Goal: Task Accomplishment & Management: Use online tool/utility

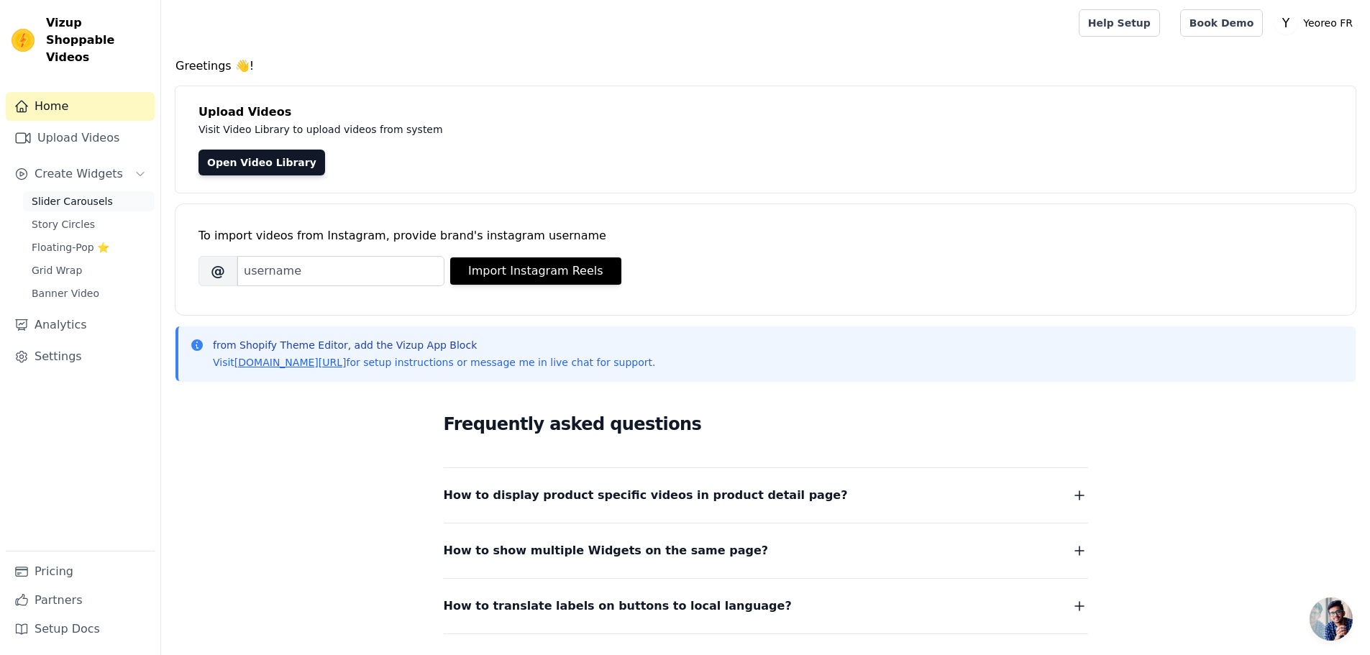
click at [71, 194] on span "Slider Carousels" at bounding box center [72, 201] width 81 height 14
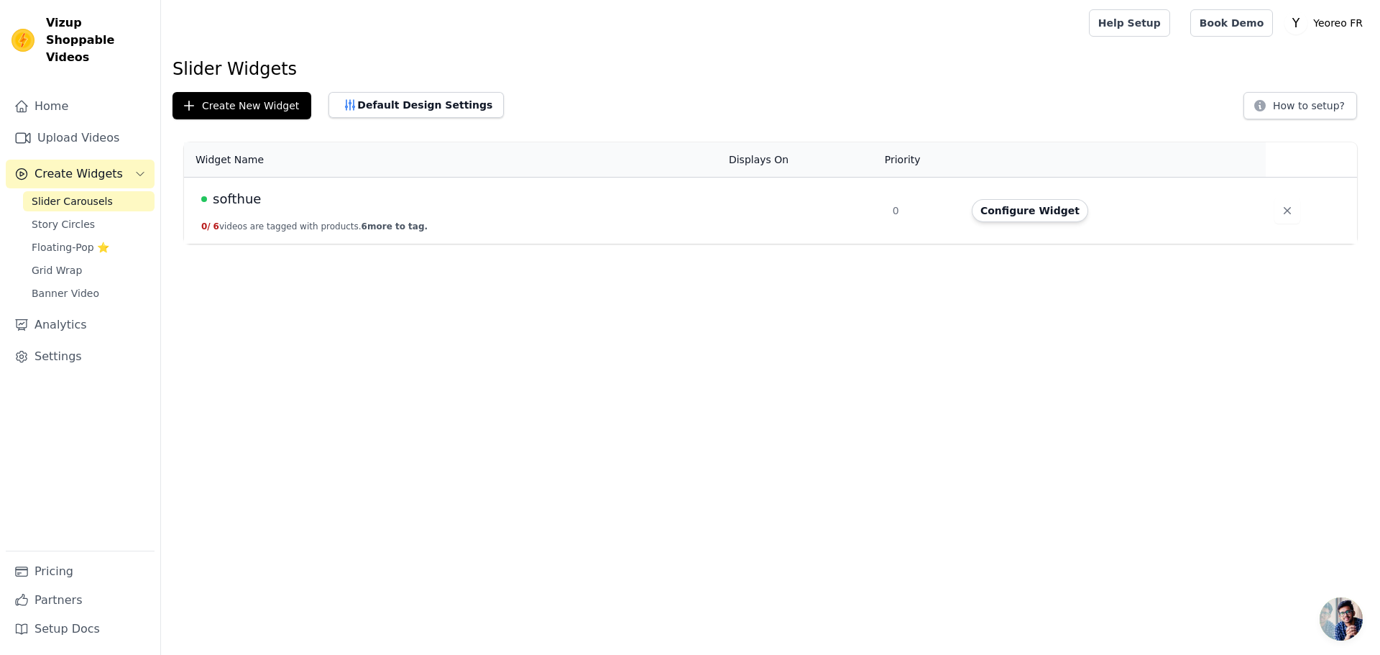
click at [472, 200] on div "softhue" at bounding box center [456, 199] width 510 height 20
click at [254, 199] on span "softhue" at bounding box center [237, 199] width 48 height 20
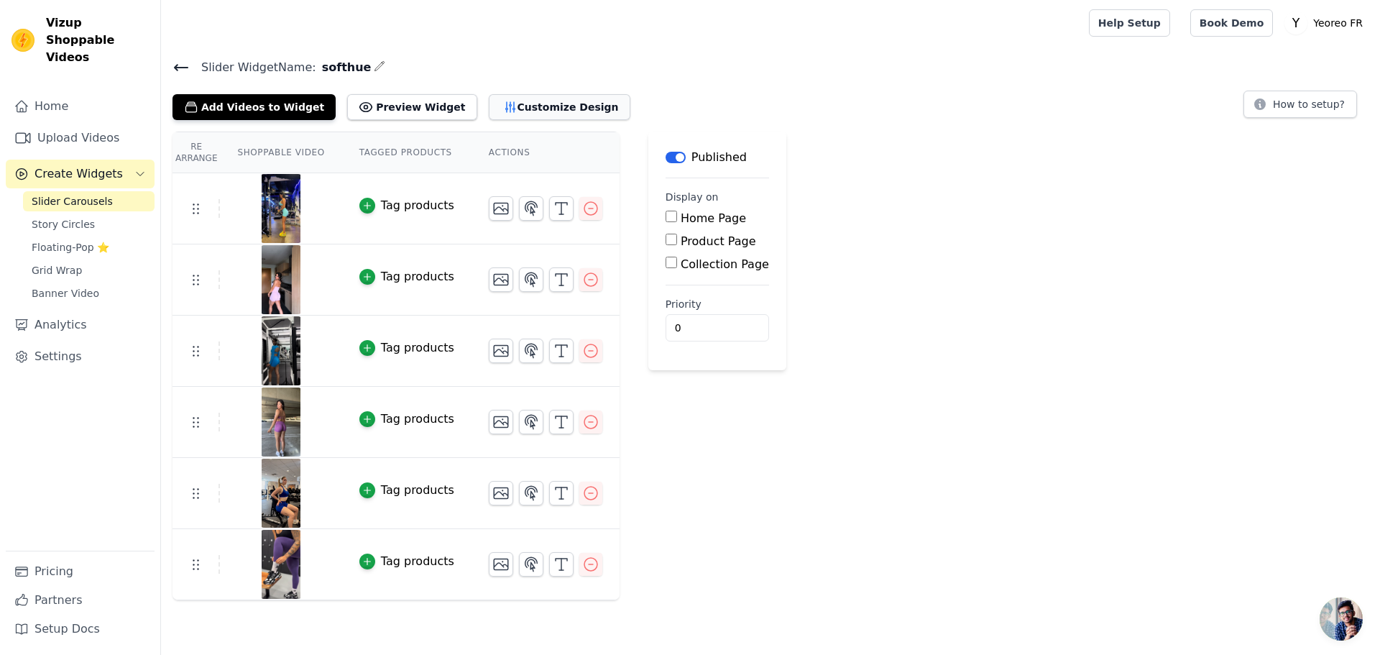
click at [554, 107] on button "Customize Design" at bounding box center [560, 107] width 142 height 26
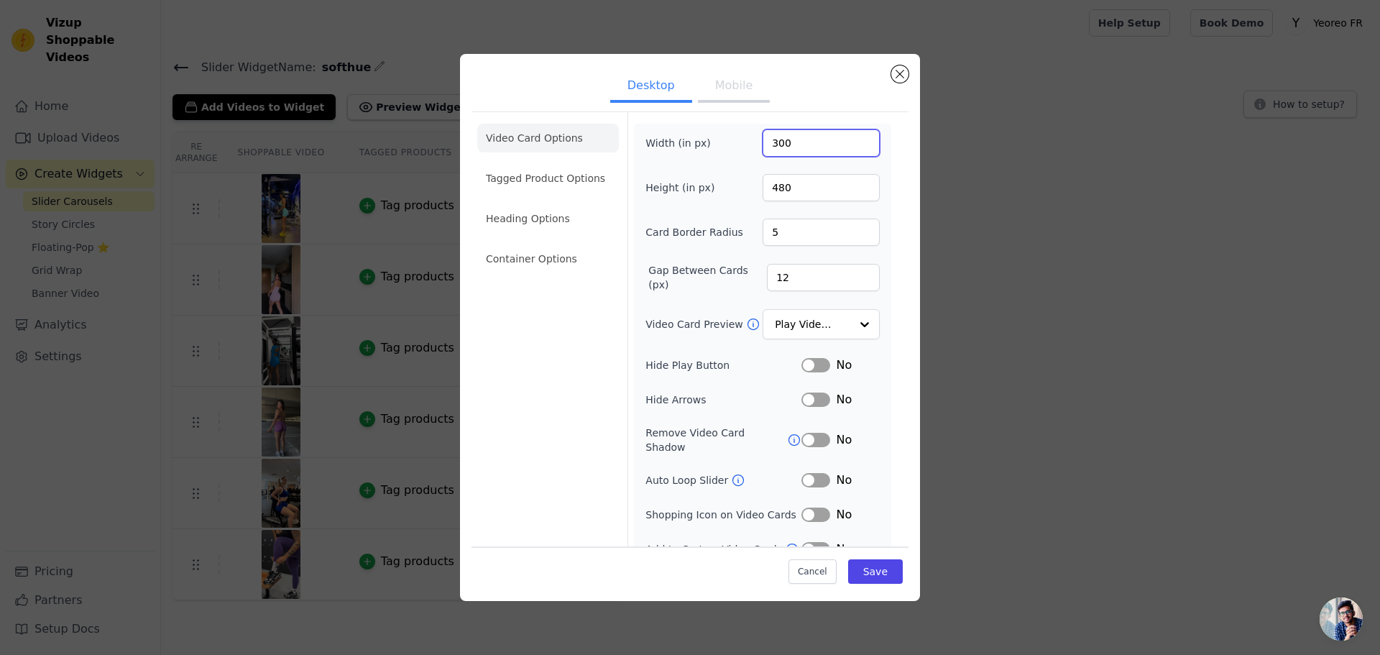
drag, startPoint x: 791, startPoint y: 144, endPoint x: 743, endPoint y: 145, distance: 48.2
click at [743, 145] on div "Width (in px) 300" at bounding box center [763, 142] width 234 height 27
type input "270"
click at [804, 101] on ul "Desktop Mobile" at bounding box center [690, 86] width 437 height 43
click at [733, 83] on button "Mobile" at bounding box center [734, 87] width 72 height 32
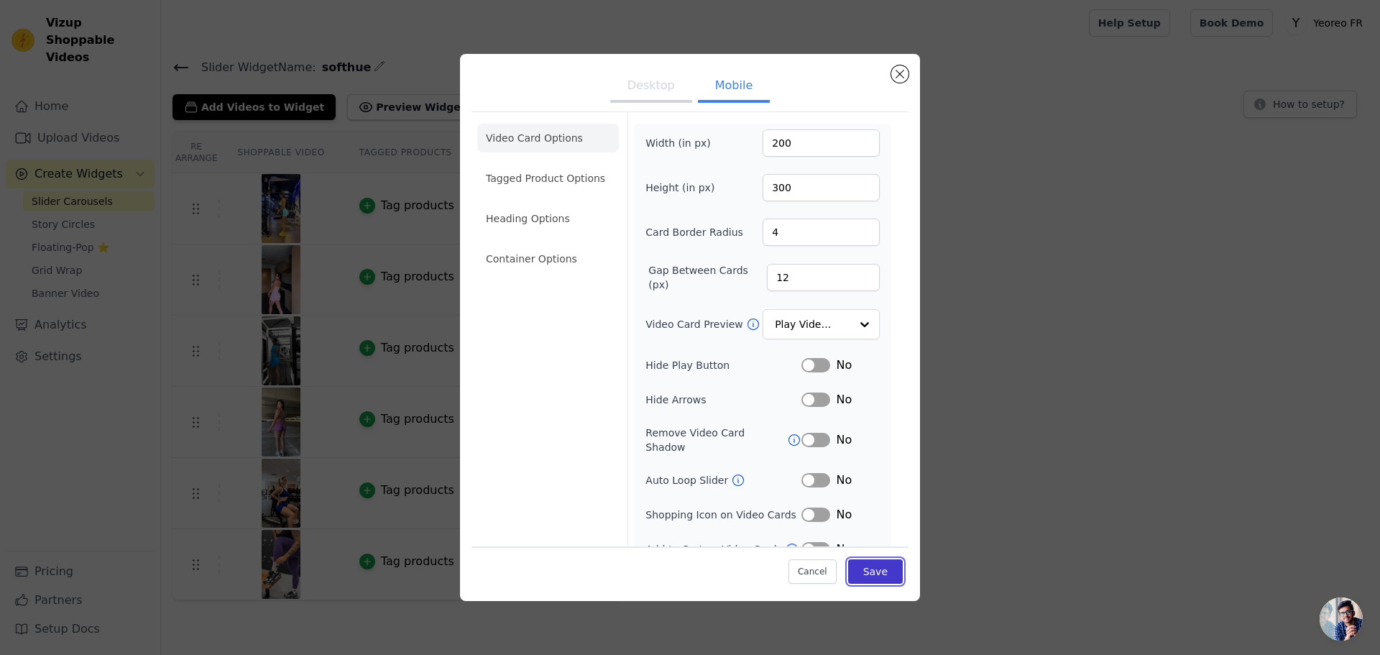
click at [863, 572] on button "Save" at bounding box center [875, 571] width 55 height 24
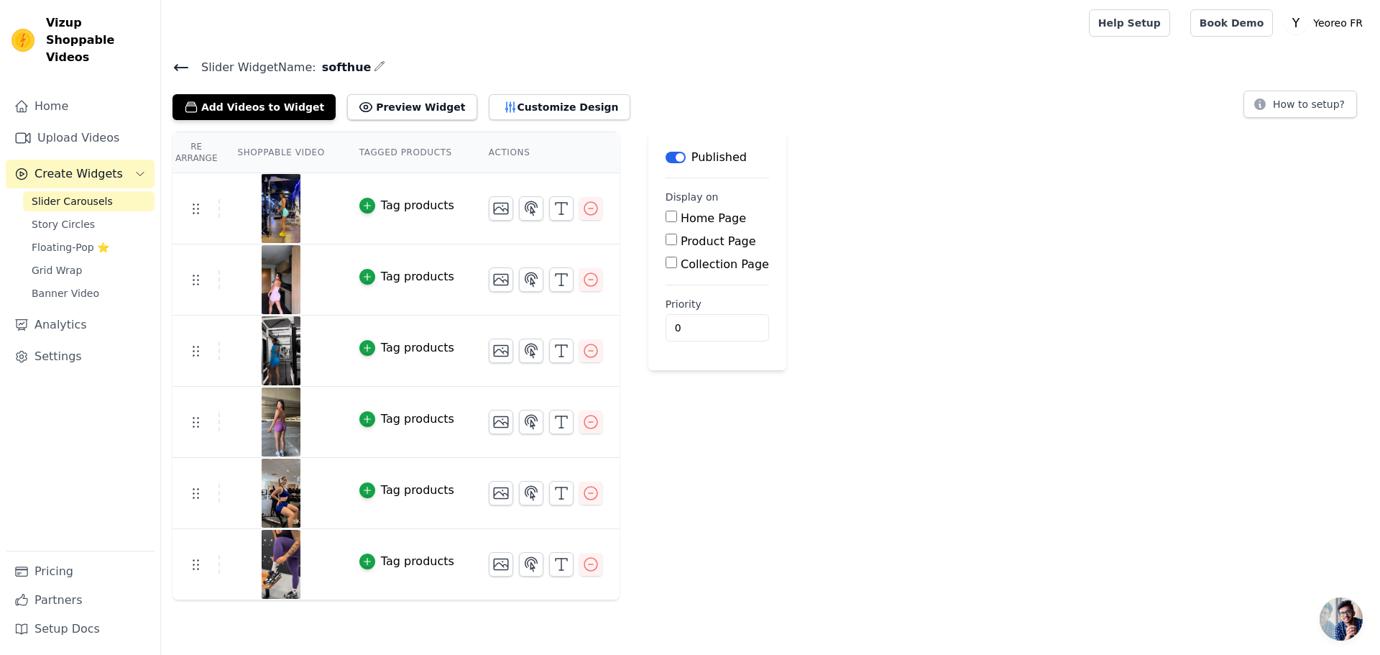
click at [179, 65] on icon at bounding box center [181, 67] width 17 height 17
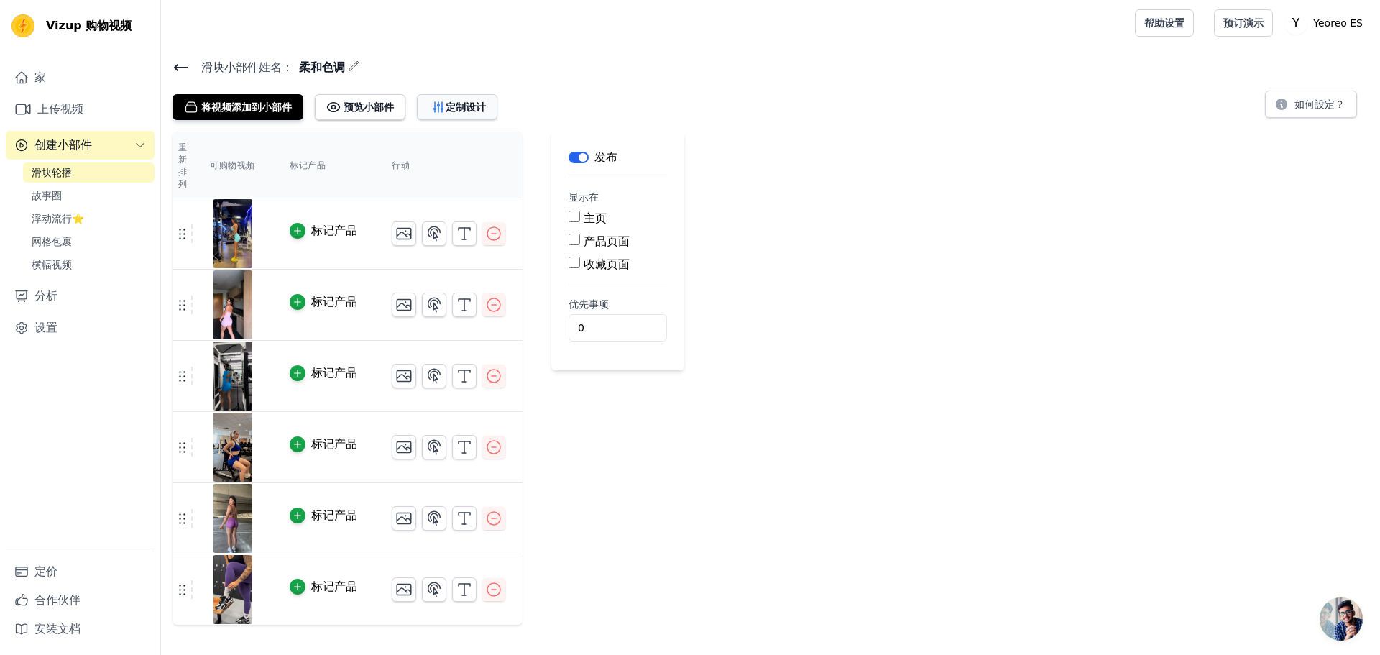
click at [468, 103] on font "定制设计" at bounding box center [466, 107] width 40 height 12
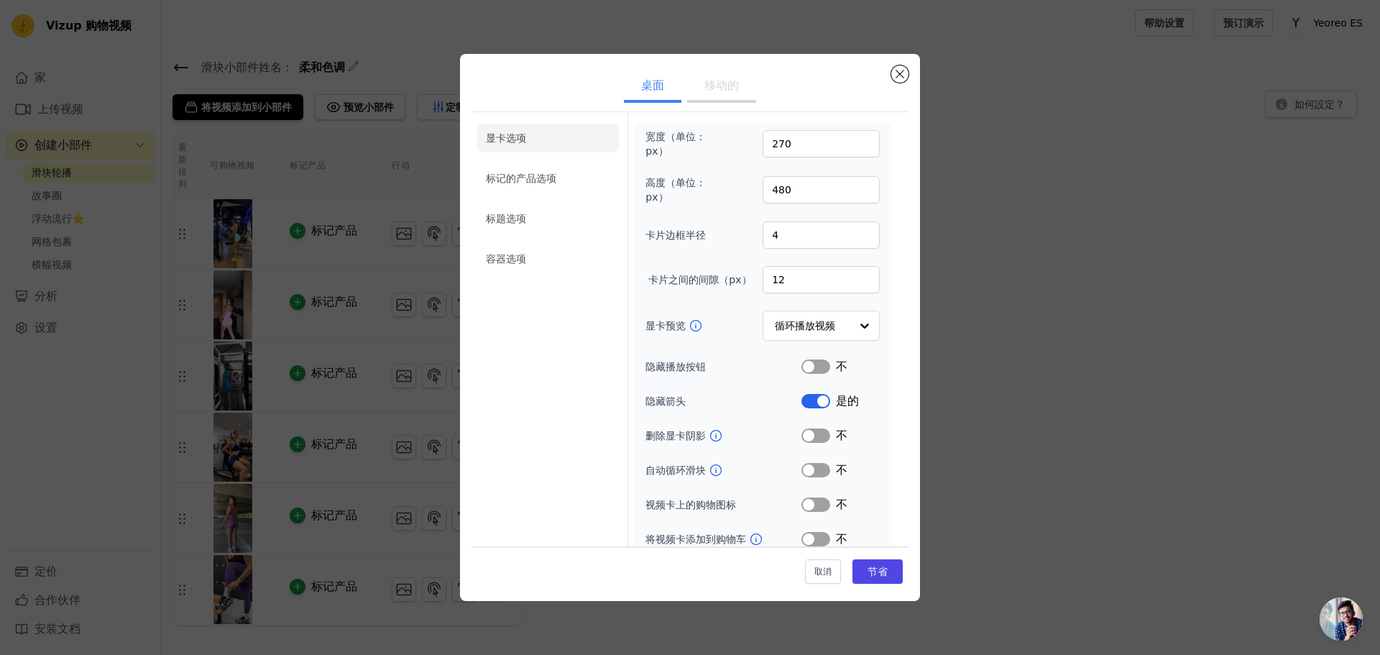
click at [733, 97] on button "移动的" at bounding box center [721, 87] width 69 height 32
click at [648, 83] on font "桌面" at bounding box center [652, 85] width 23 height 14
click at [717, 85] on font "移动的" at bounding box center [722, 85] width 35 height 14
click at [646, 88] on font "桌面" at bounding box center [652, 85] width 23 height 14
click at [715, 89] on font "移动的" at bounding box center [722, 85] width 35 height 14
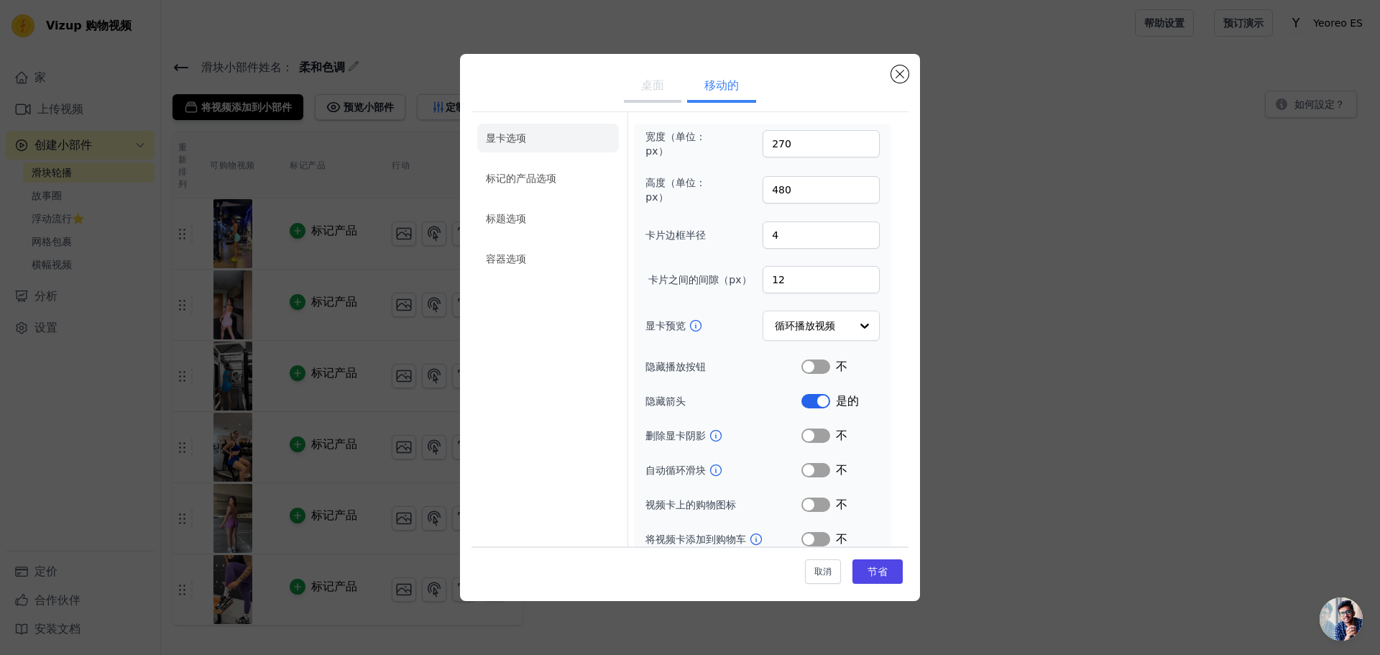
click at [631, 85] on button "桌面" at bounding box center [653, 87] width 58 height 32
click at [713, 83] on font "移动的" at bounding box center [722, 85] width 35 height 14
click at [635, 81] on button "桌面" at bounding box center [653, 87] width 58 height 32
click at [901, 73] on button "关闭模式" at bounding box center [899, 73] width 17 height 17
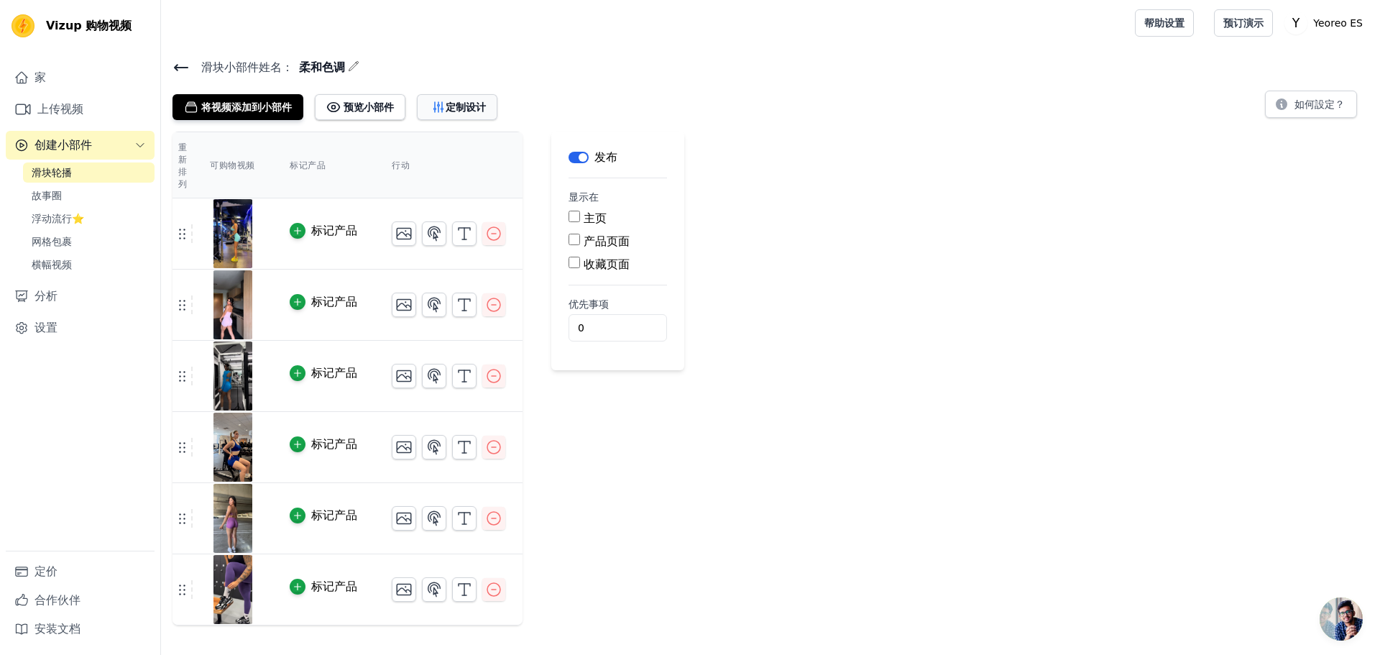
click at [484, 106] on font "定制设计" at bounding box center [466, 107] width 40 height 12
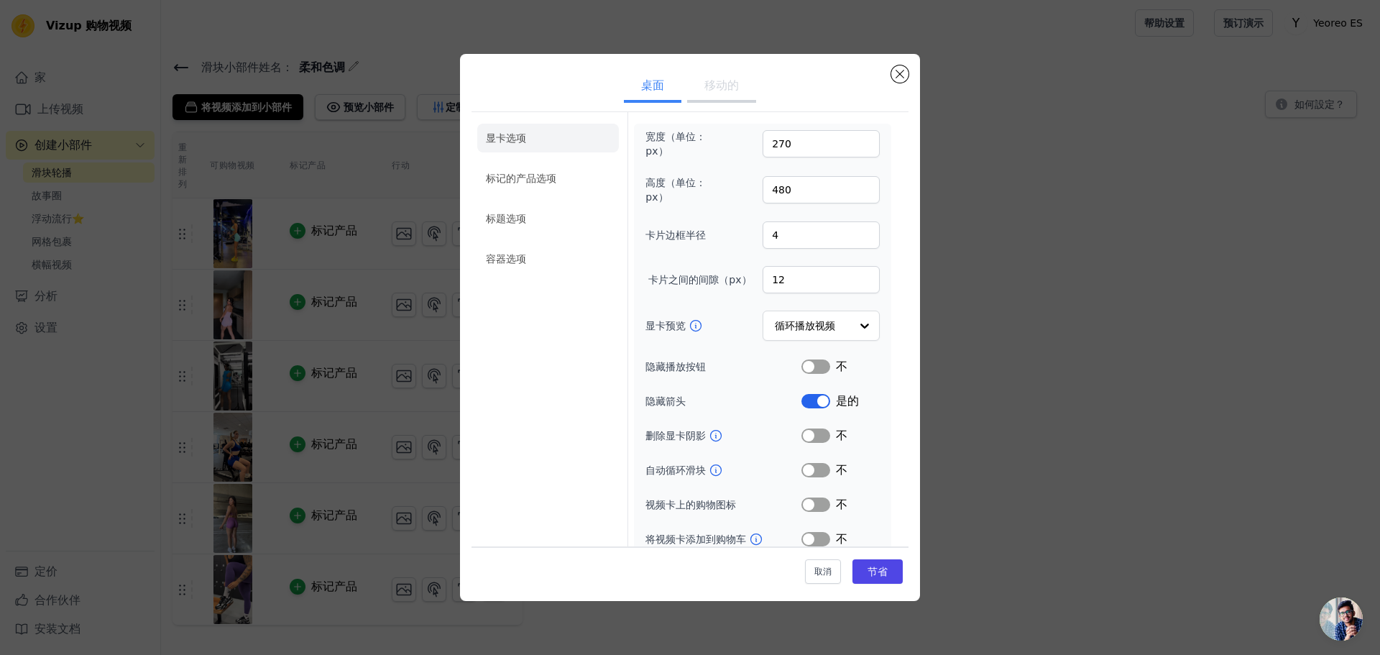
click at [723, 98] on button "移动的" at bounding box center [721, 87] width 69 height 32
click at [658, 86] on font "桌面" at bounding box center [652, 85] width 23 height 14
click at [727, 73] on button "移动的" at bounding box center [721, 87] width 69 height 32
drag, startPoint x: 908, startPoint y: 75, endPoint x: 362, endPoint y: 275, distance: 580.9
click at [907, 75] on button "关闭模式" at bounding box center [899, 73] width 17 height 17
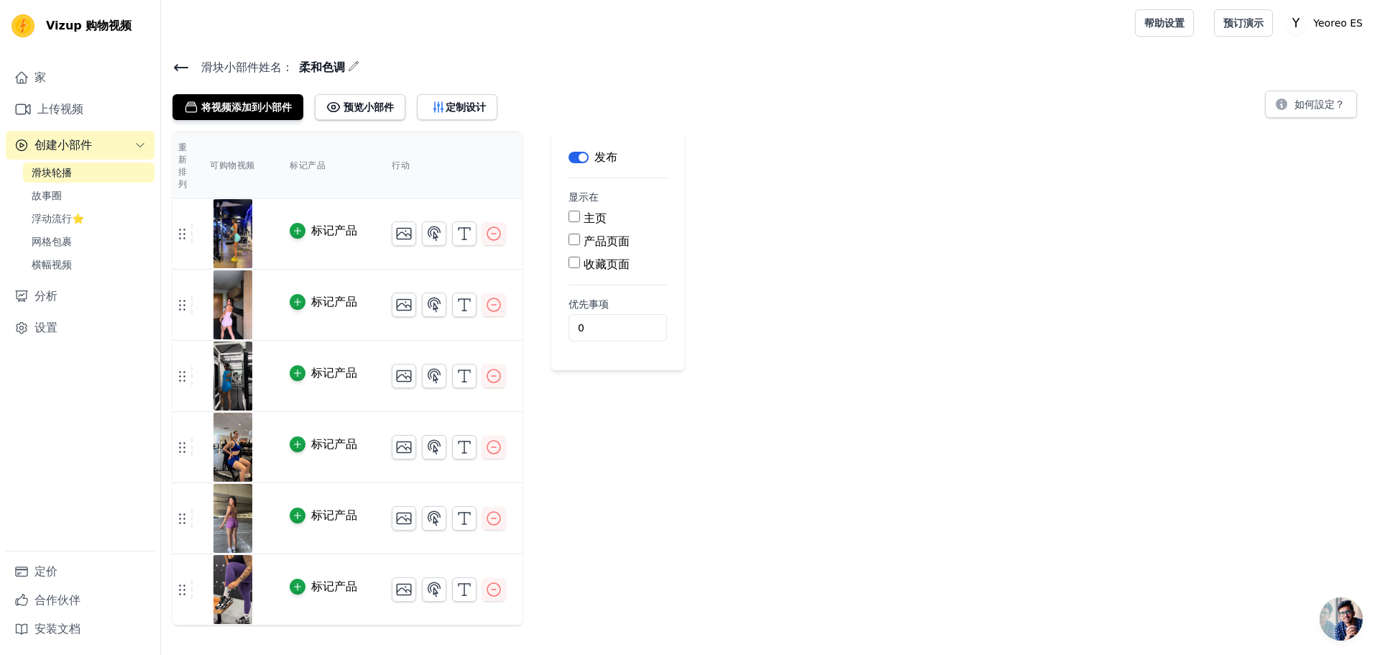
drag, startPoint x: 170, startPoint y: 64, endPoint x: 155, endPoint y: 76, distance: 19.4
click at [172, 64] on div "滑块小部件 姓名： 柔和色调 将视频添加到小部件 预览小部件 定制设计 如何設定？" at bounding box center [770, 89] width 1219 height 63
click at [179, 65] on icon at bounding box center [181, 67] width 17 height 17
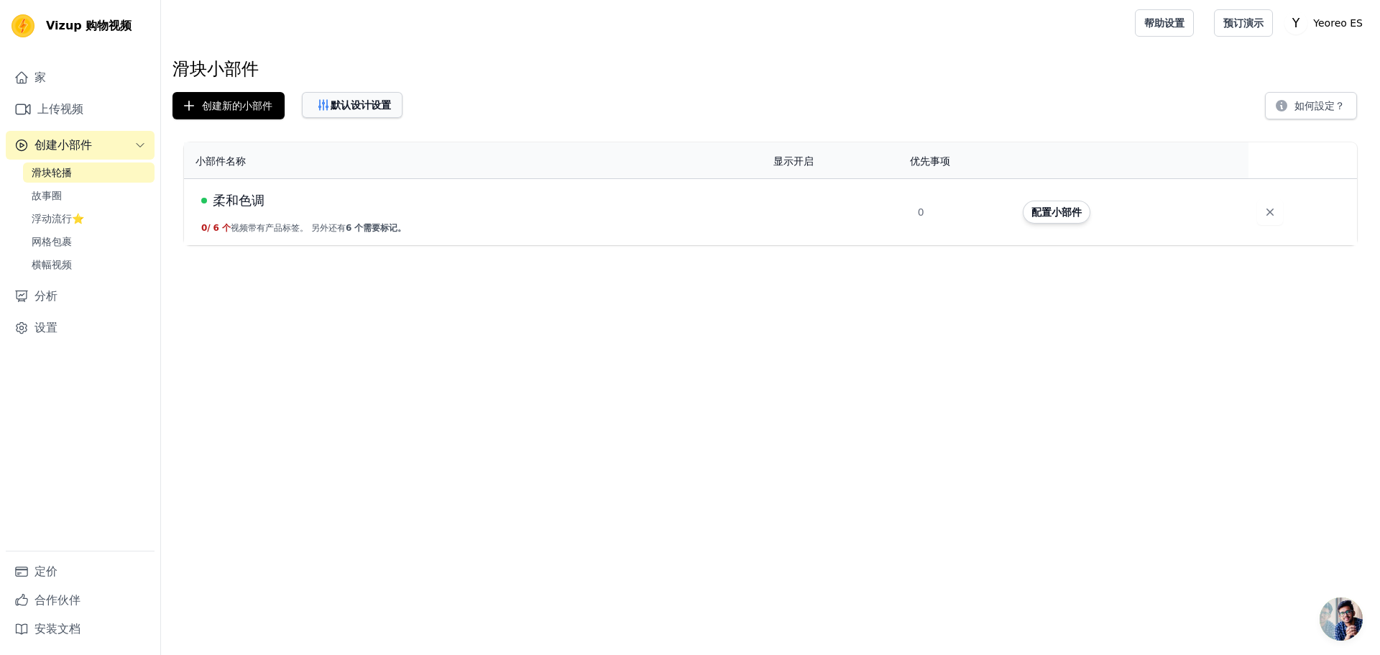
click at [366, 109] on font "默认设计设置" at bounding box center [361, 105] width 60 height 12
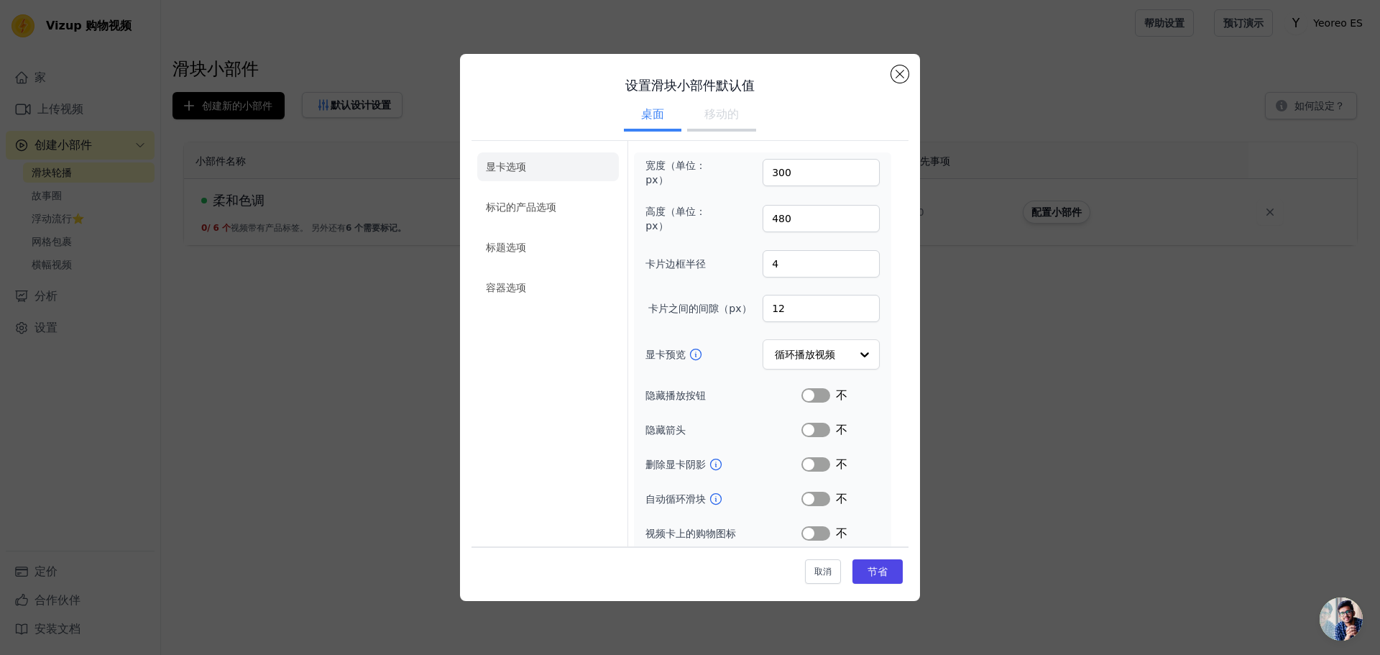
click at [717, 111] on font "移动的" at bounding box center [722, 114] width 35 height 14
click at [654, 116] on font "桌面" at bounding box center [652, 114] width 23 height 14
drag, startPoint x: 791, startPoint y: 164, endPoint x: 736, endPoint y: 171, distance: 55.1
click at [736, 171] on div "宽度（单位：px） 300" at bounding box center [763, 172] width 234 height 29
type input "270"
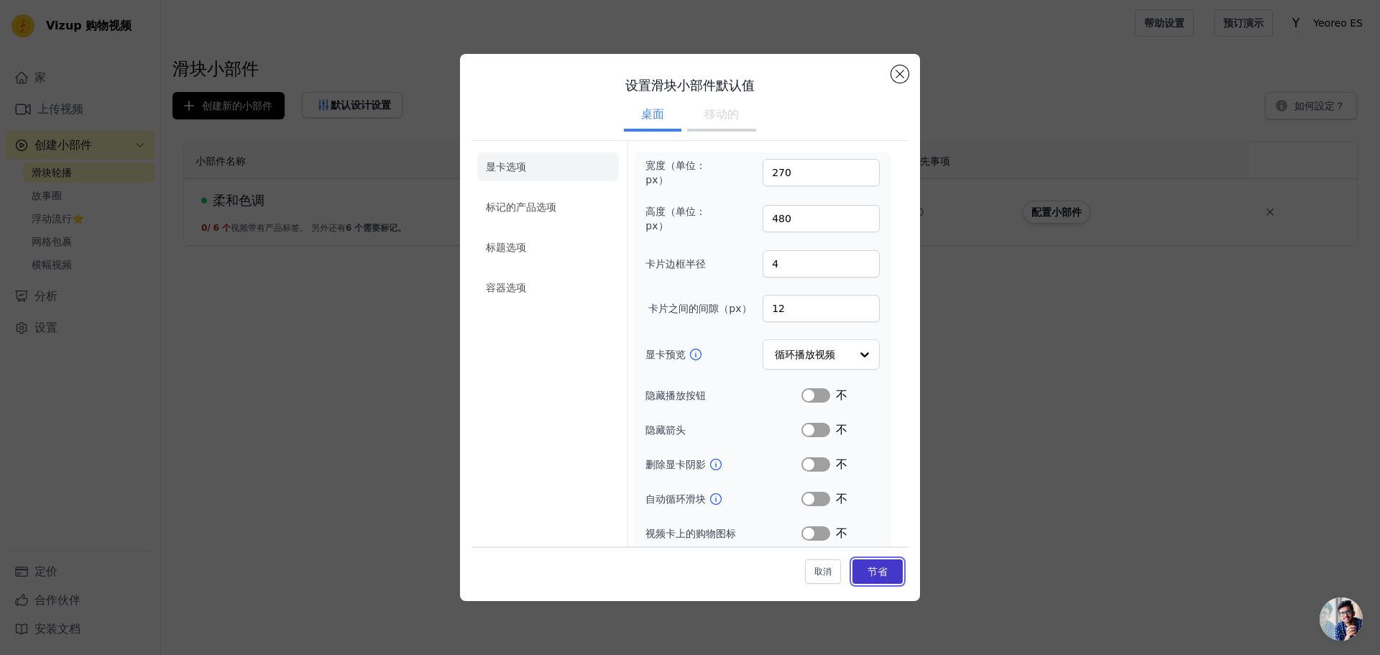
drag, startPoint x: 880, startPoint y: 570, endPoint x: 878, endPoint y: 561, distance: 9.6
click at [880, 570] on button "节省" at bounding box center [878, 571] width 50 height 24
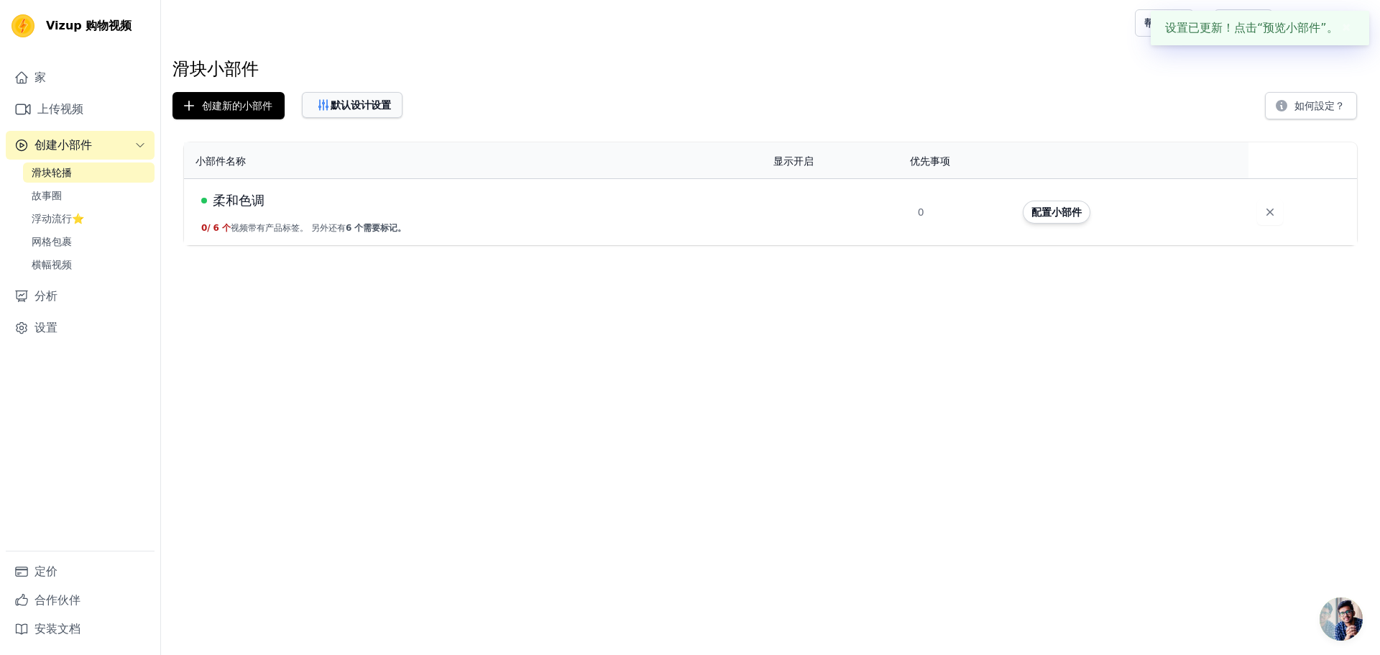
click at [374, 104] on font "默认设计设置" at bounding box center [361, 105] width 60 height 12
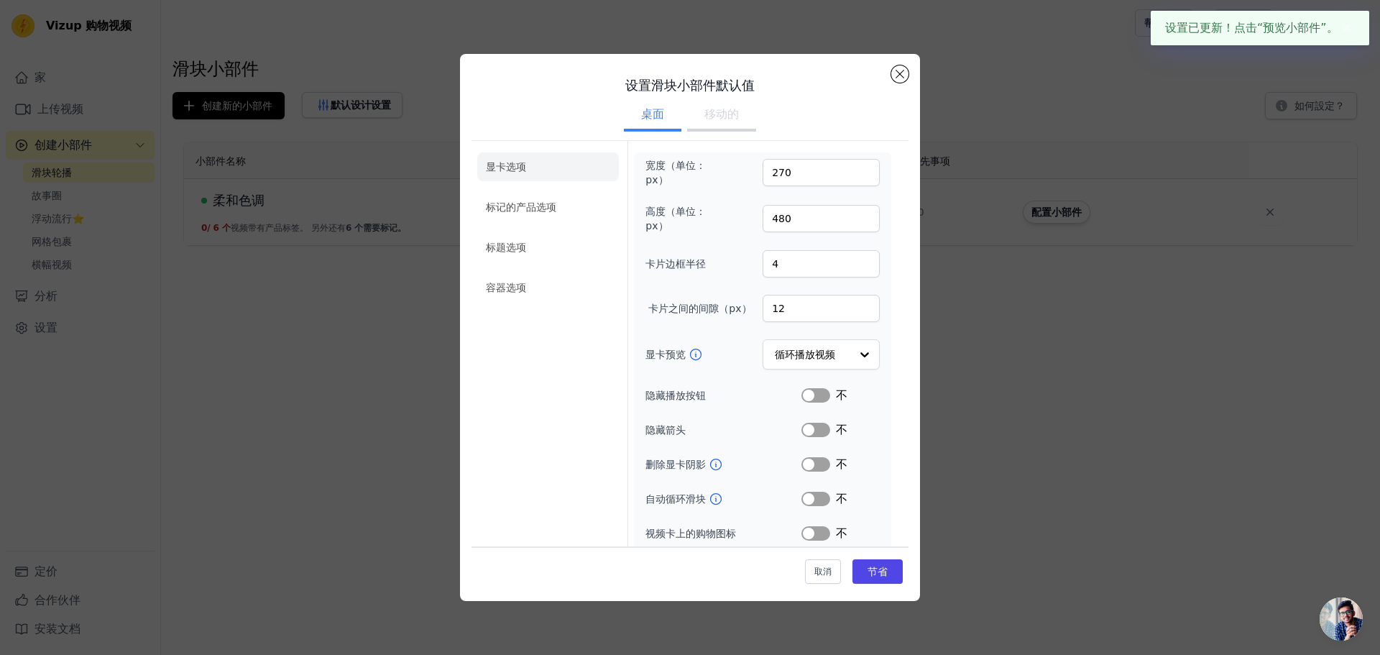
click at [717, 115] on font "移动的" at bounding box center [722, 114] width 35 height 14
click at [902, 77] on button "关闭模式" at bounding box center [899, 73] width 17 height 17
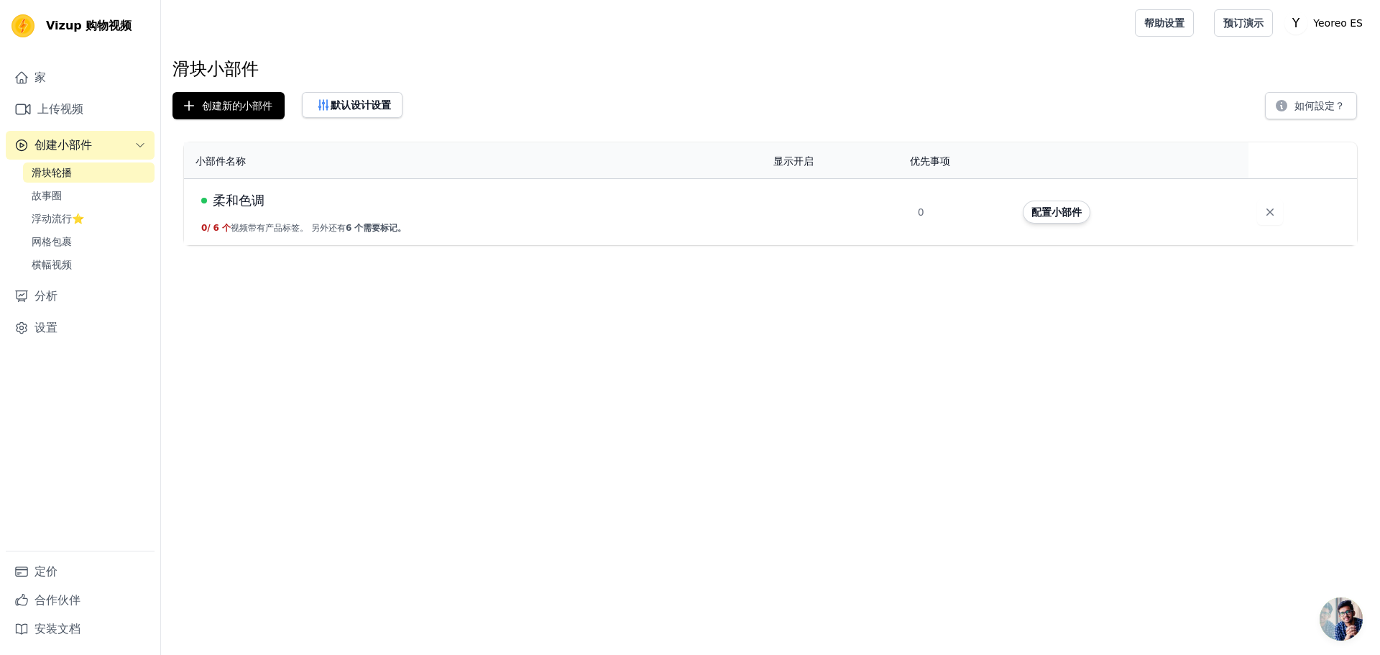
click at [249, 194] on font "柔和色调" at bounding box center [239, 200] width 52 height 15
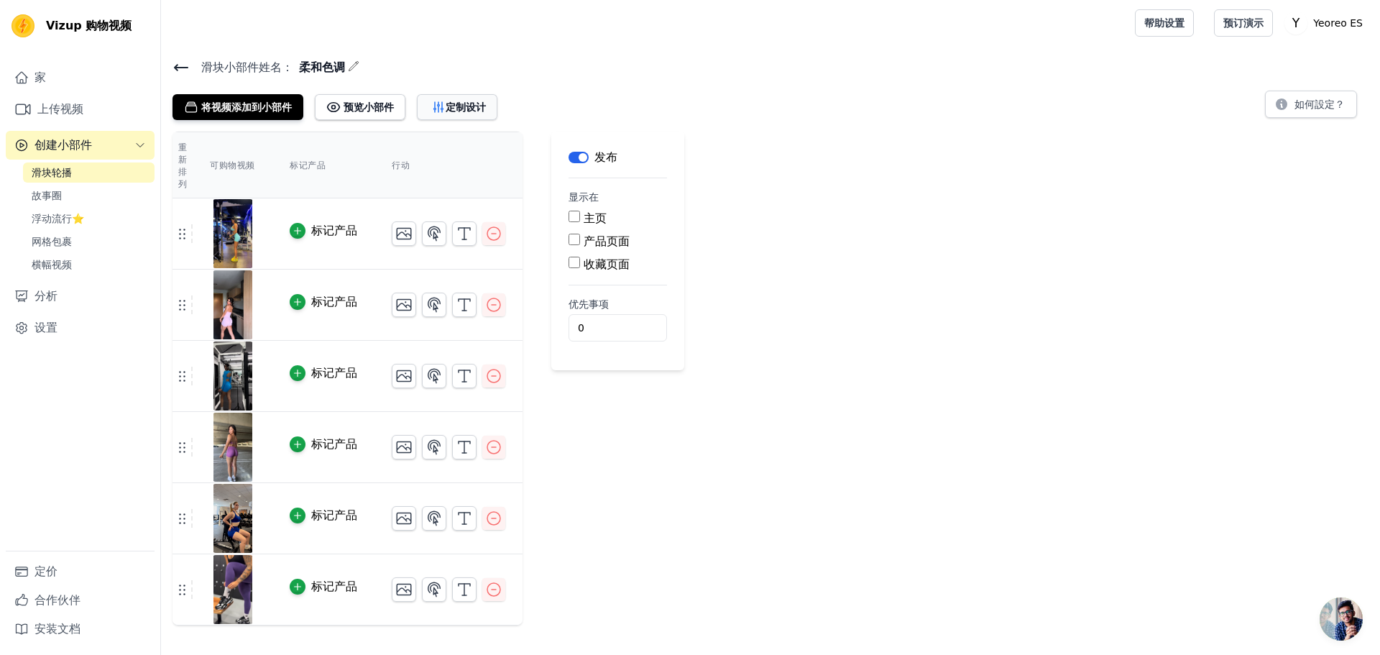
click at [468, 114] on button "定制设计" at bounding box center [457, 107] width 81 height 26
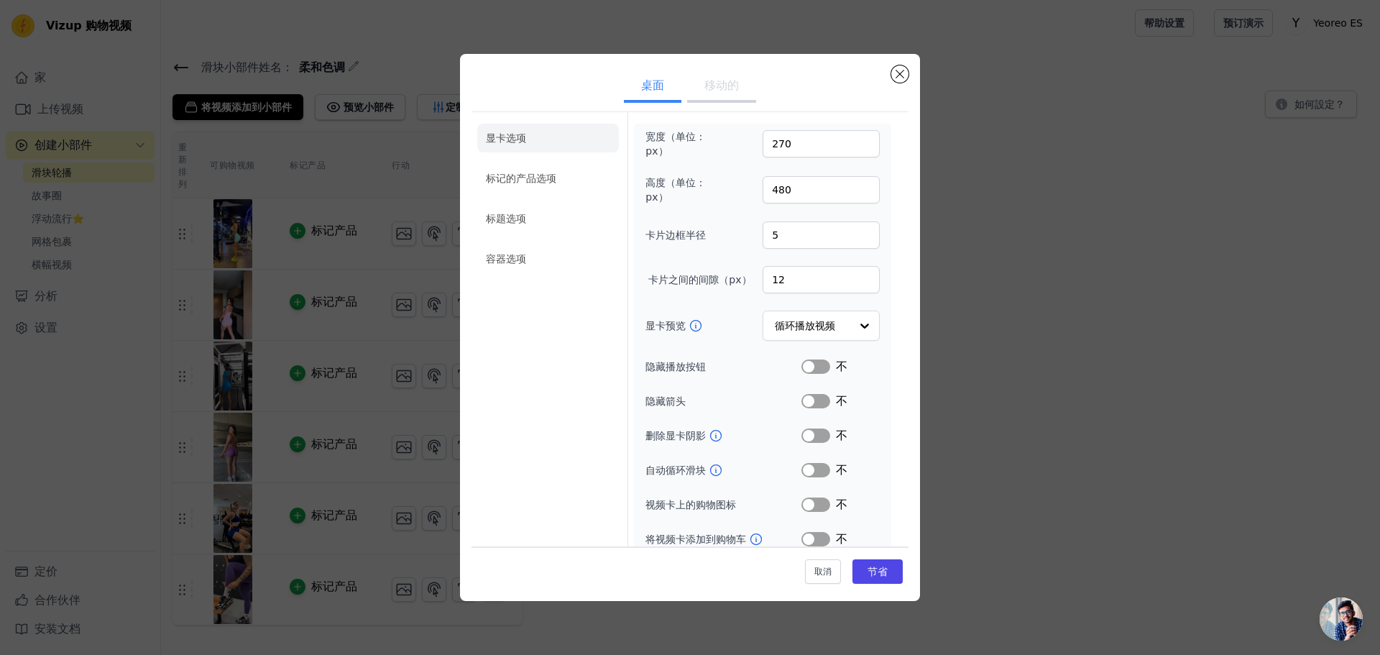
click at [724, 96] on button "移动的" at bounding box center [721, 87] width 69 height 32
click at [629, 81] on button "桌面" at bounding box center [653, 87] width 58 height 32
click at [710, 83] on font "移动的" at bounding box center [722, 85] width 35 height 14
click at [659, 83] on font "桌面" at bounding box center [652, 85] width 23 height 14
click at [902, 72] on button "关闭模式" at bounding box center [899, 73] width 17 height 17
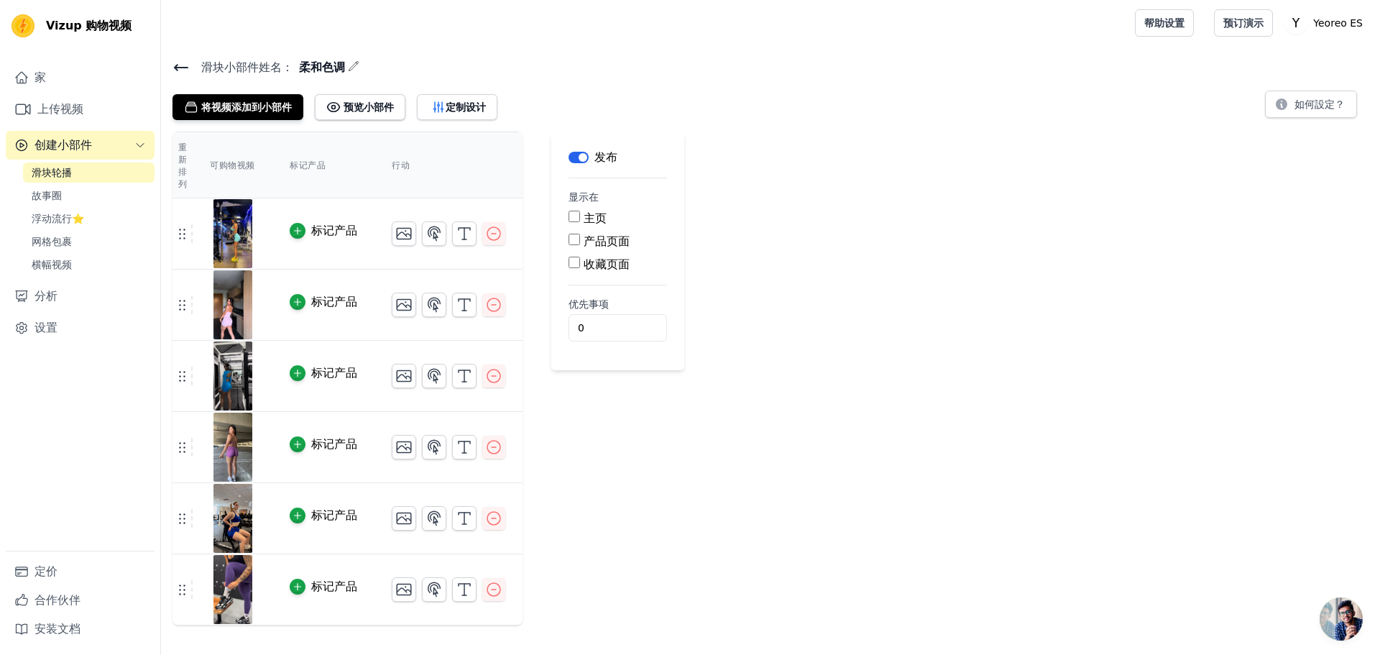
click at [176, 69] on icon at bounding box center [181, 68] width 13 height 6
